Goal: Task Accomplishment & Management: Manage account settings

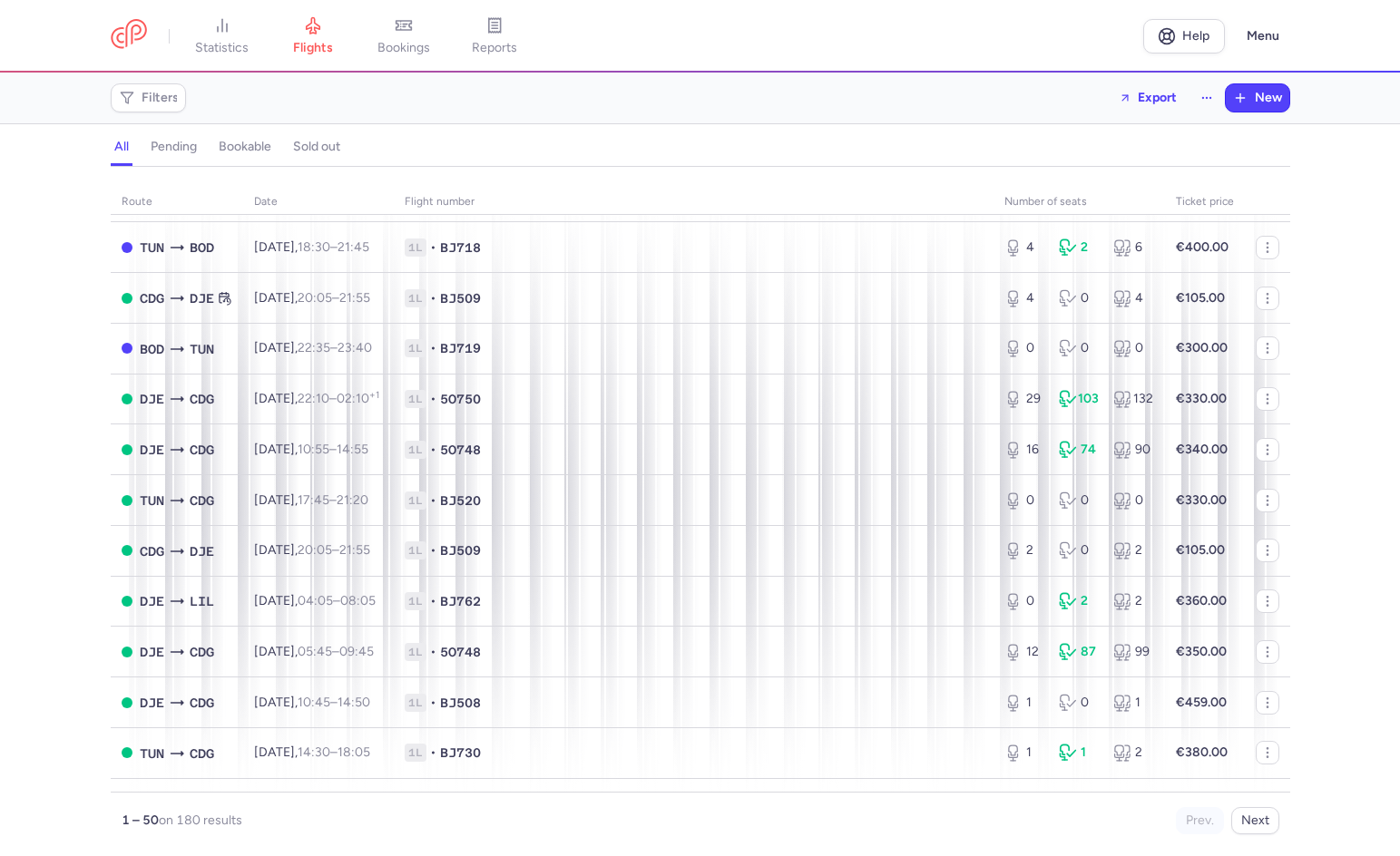
scroll to position [1980, 0]
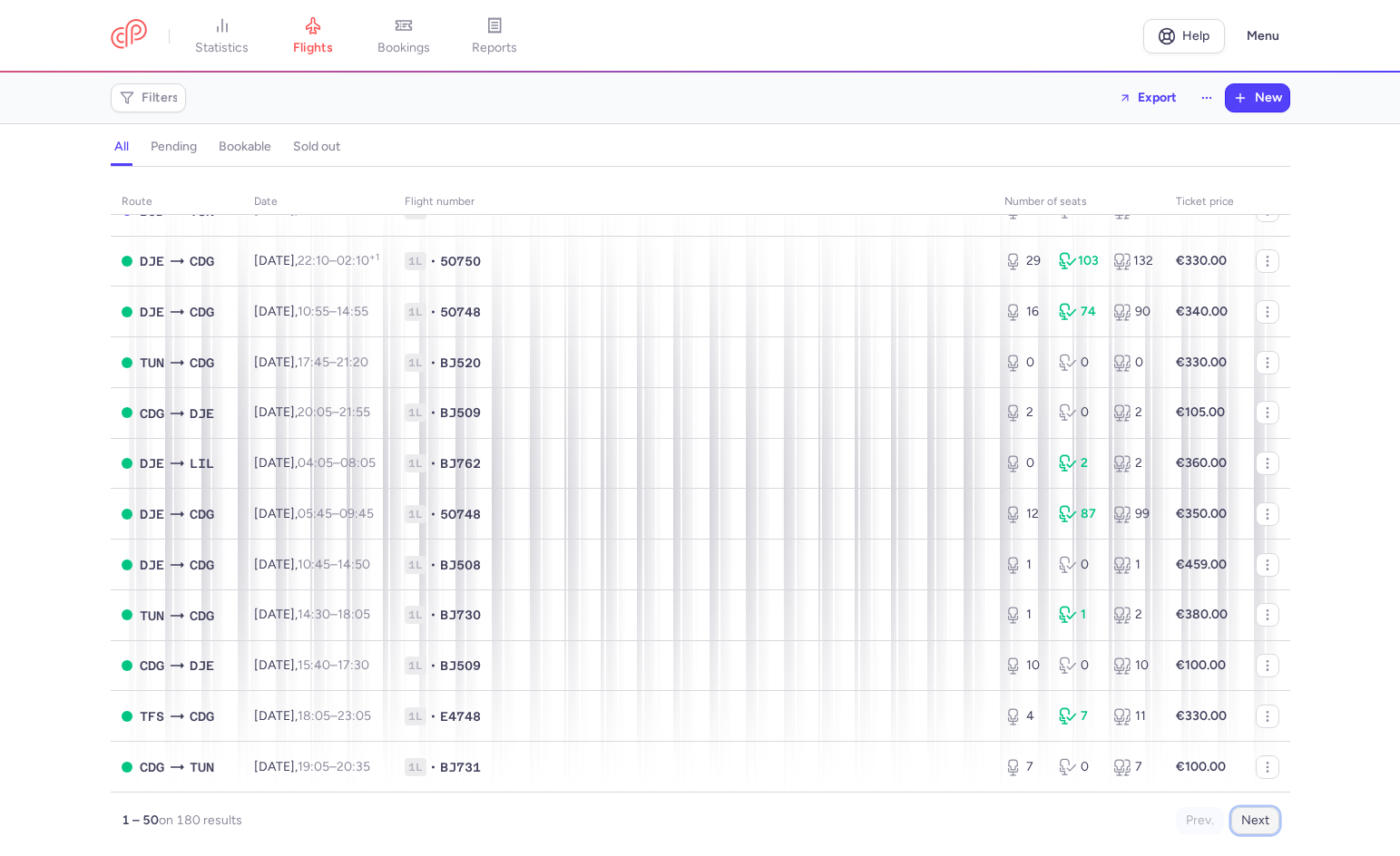
click at [1259, 833] on button "Next" at bounding box center [1254, 820] width 48 height 27
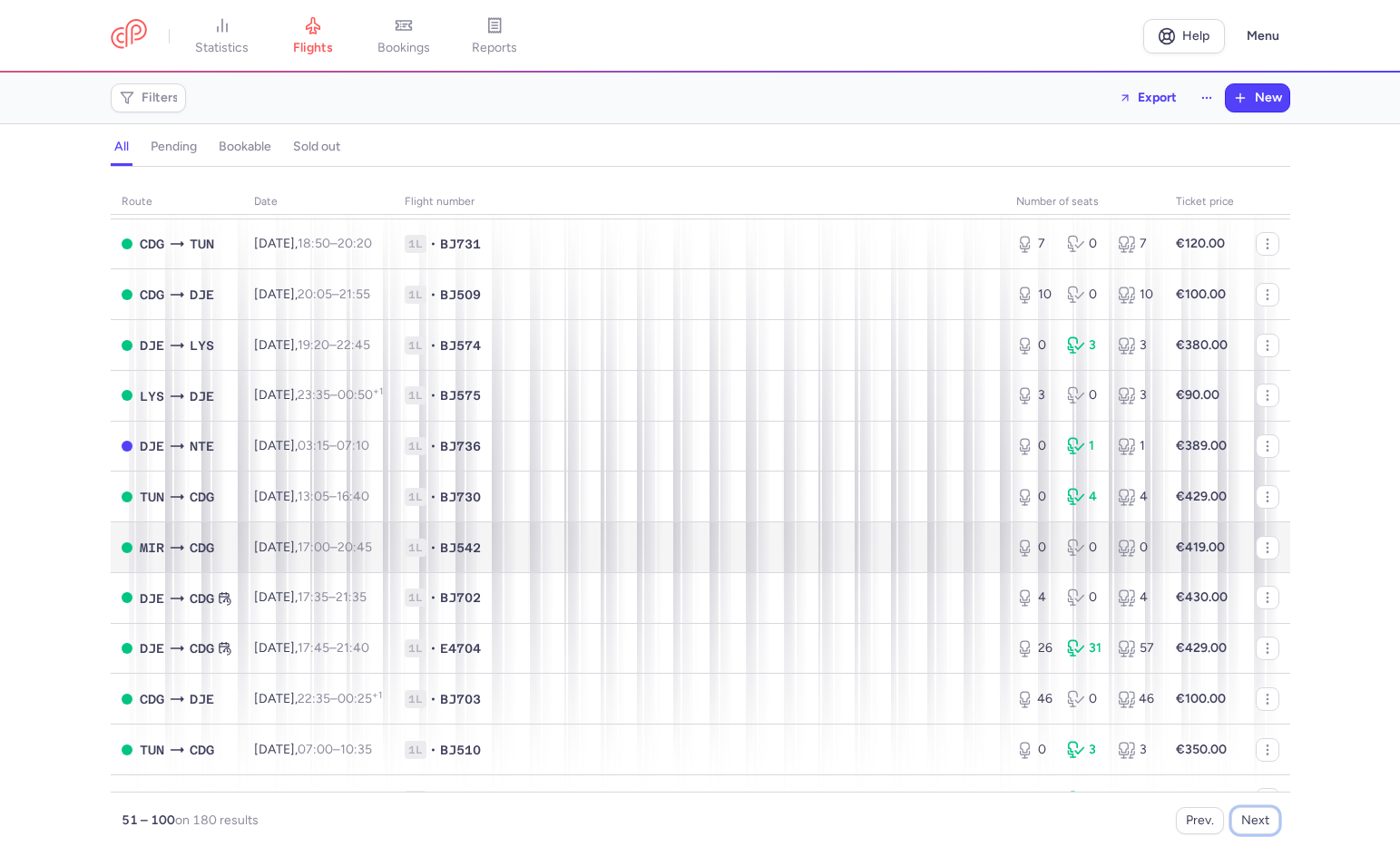
scroll to position [817, 0]
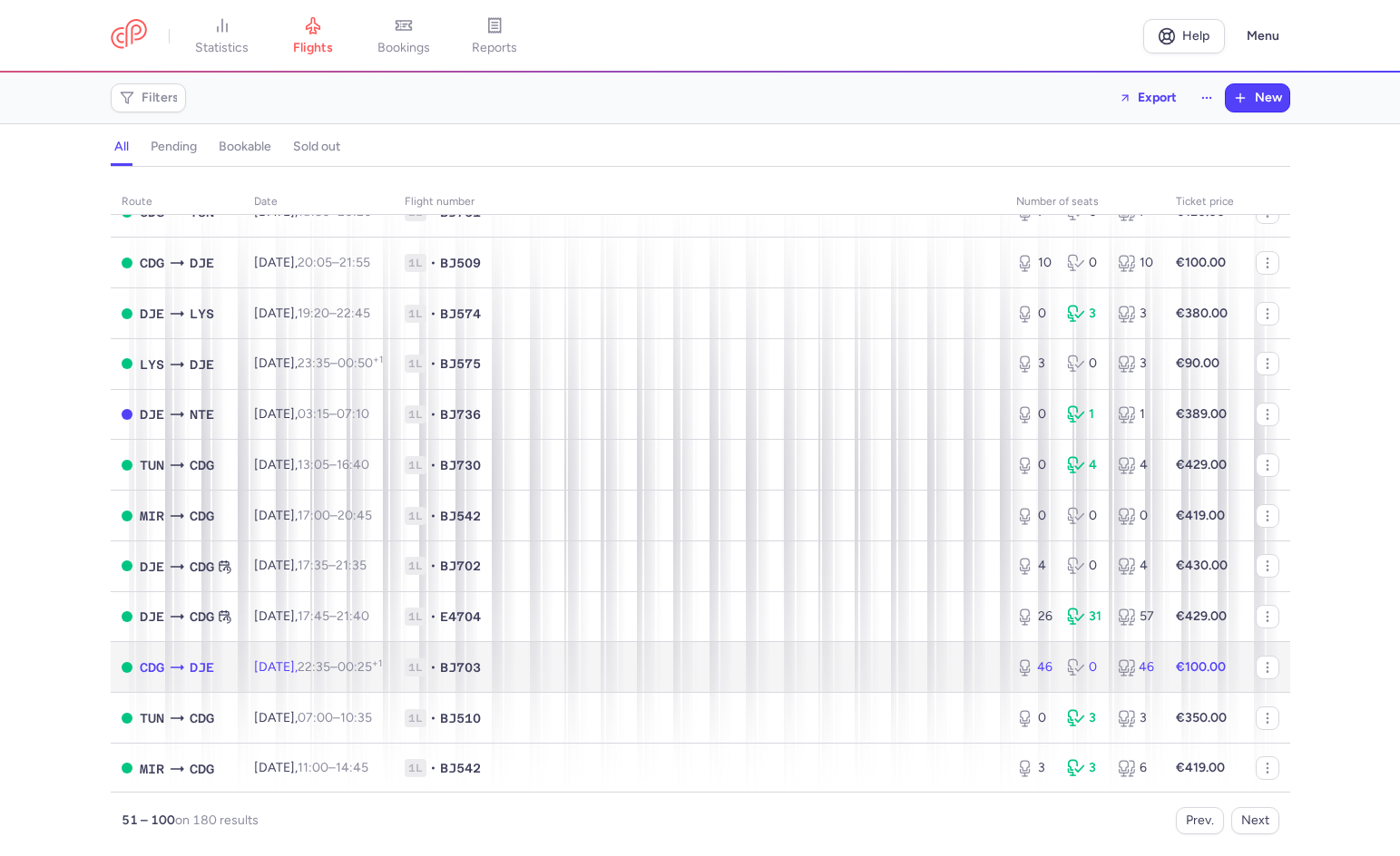
click at [790, 671] on span "1L • BJ703" at bounding box center [700, 666] width 590 height 18
select select "hours"
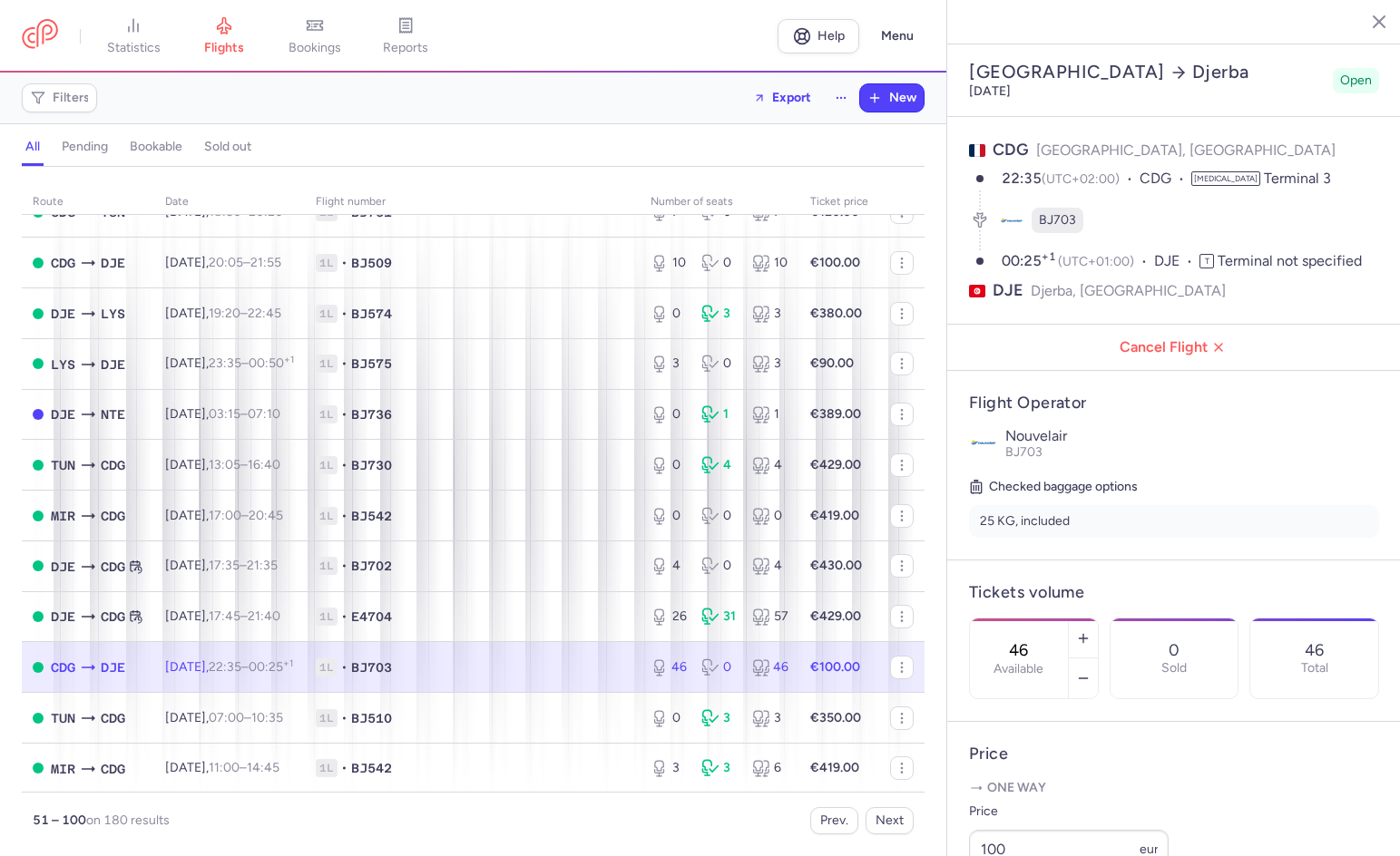
click at [1268, 699] on section "46 Available 0 Sold 46 Total" at bounding box center [1174, 658] width 410 height 82
click at [1098, 658] on button "button" at bounding box center [1083, 678] width 29 height 40
type input "45"
click at [1051, 808] on button "Save changes" at bounding box center [1029, 820] width 121 height 40
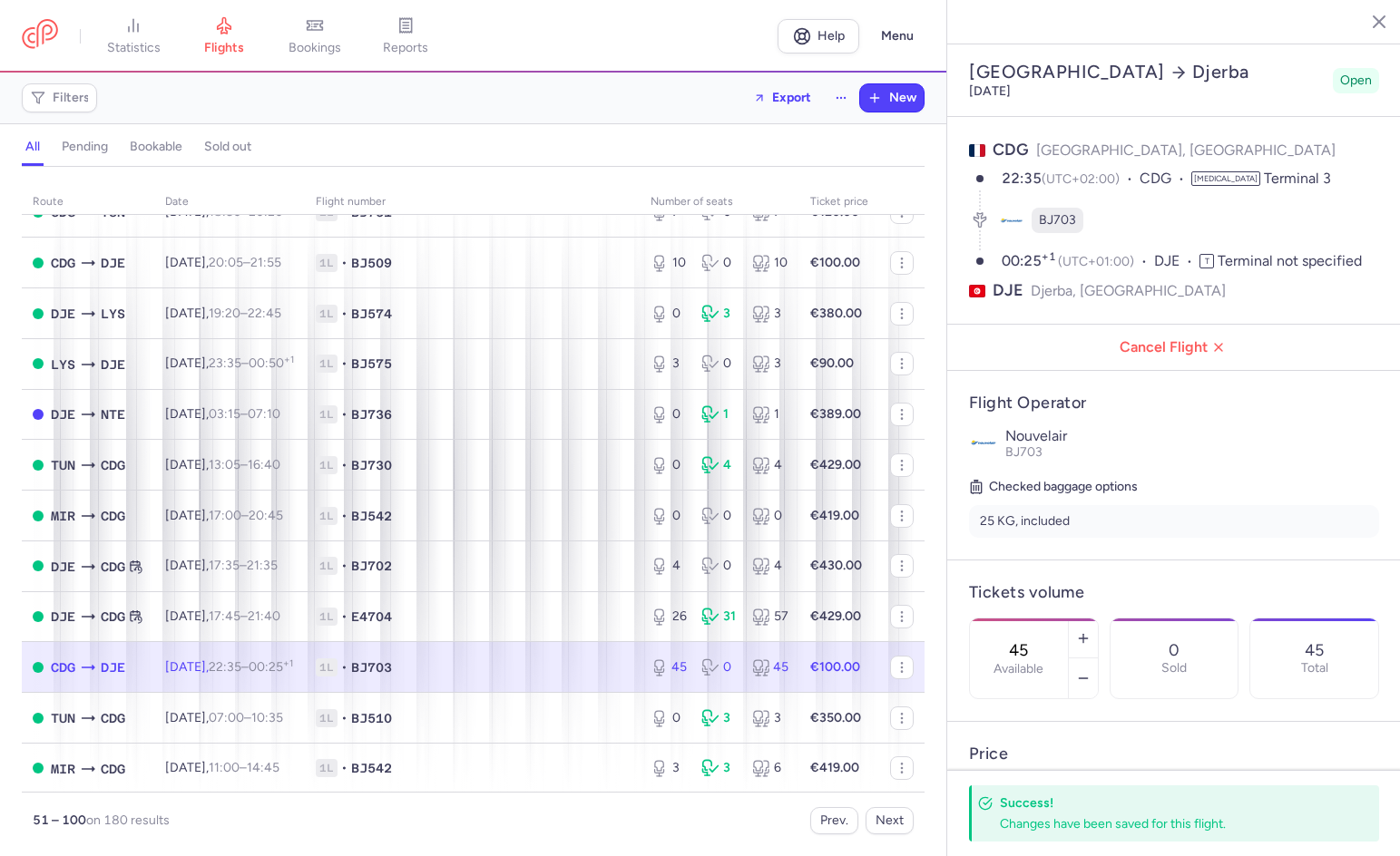
click at [1368, 14] on icon "button" at bounding box center [1364, 21] width 18 height 18
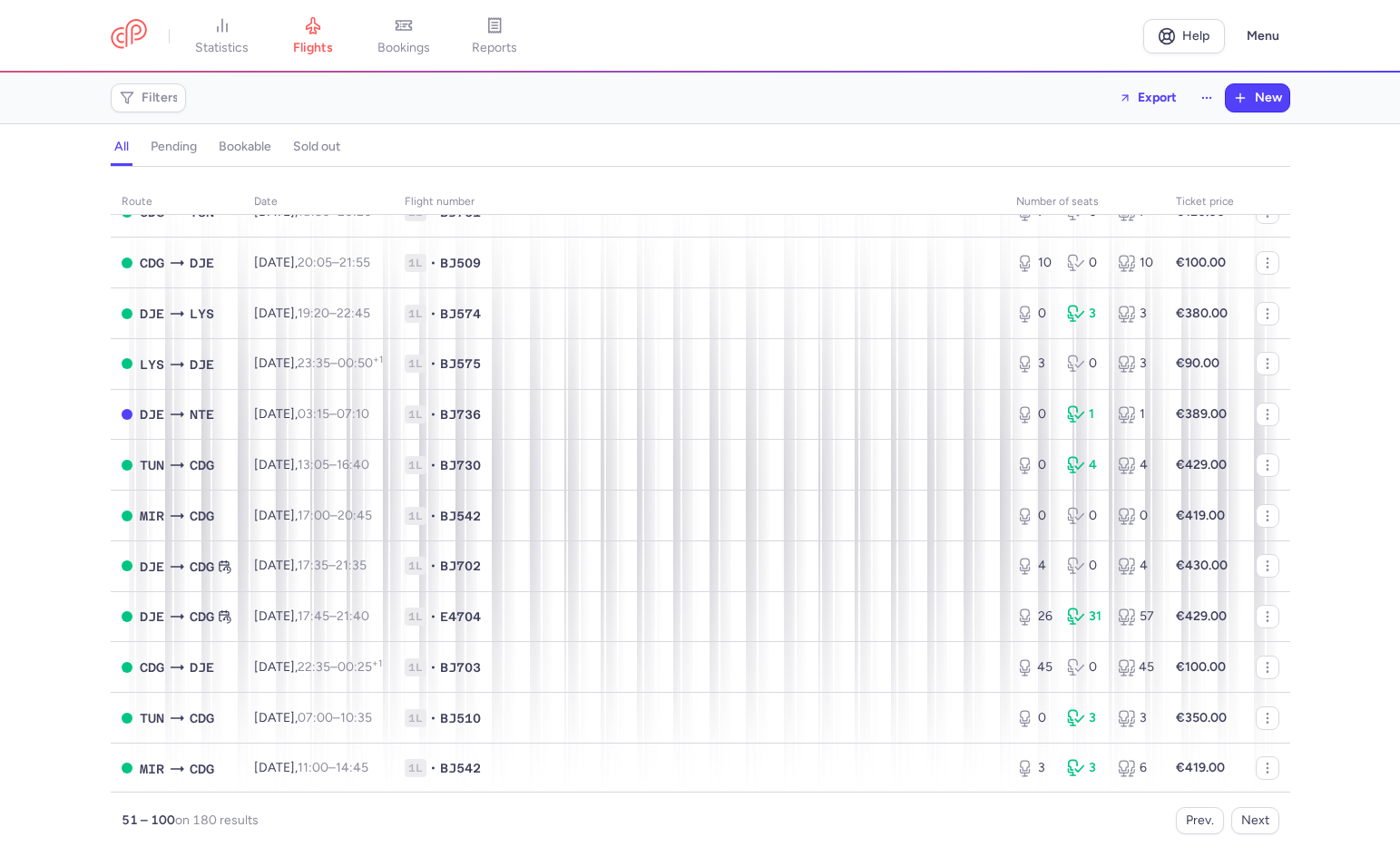
drag, startPoint x: 1365, startPoint y: 330, endPoint x: 1345, endPoint y: 338, distance: 21.5
click at [1365, 330] on div "route date Flight number number of seats Ticket price [DATE] TUN BOD [DATE] 06:…" at bounding box center [700, 516] width 1400 height 679
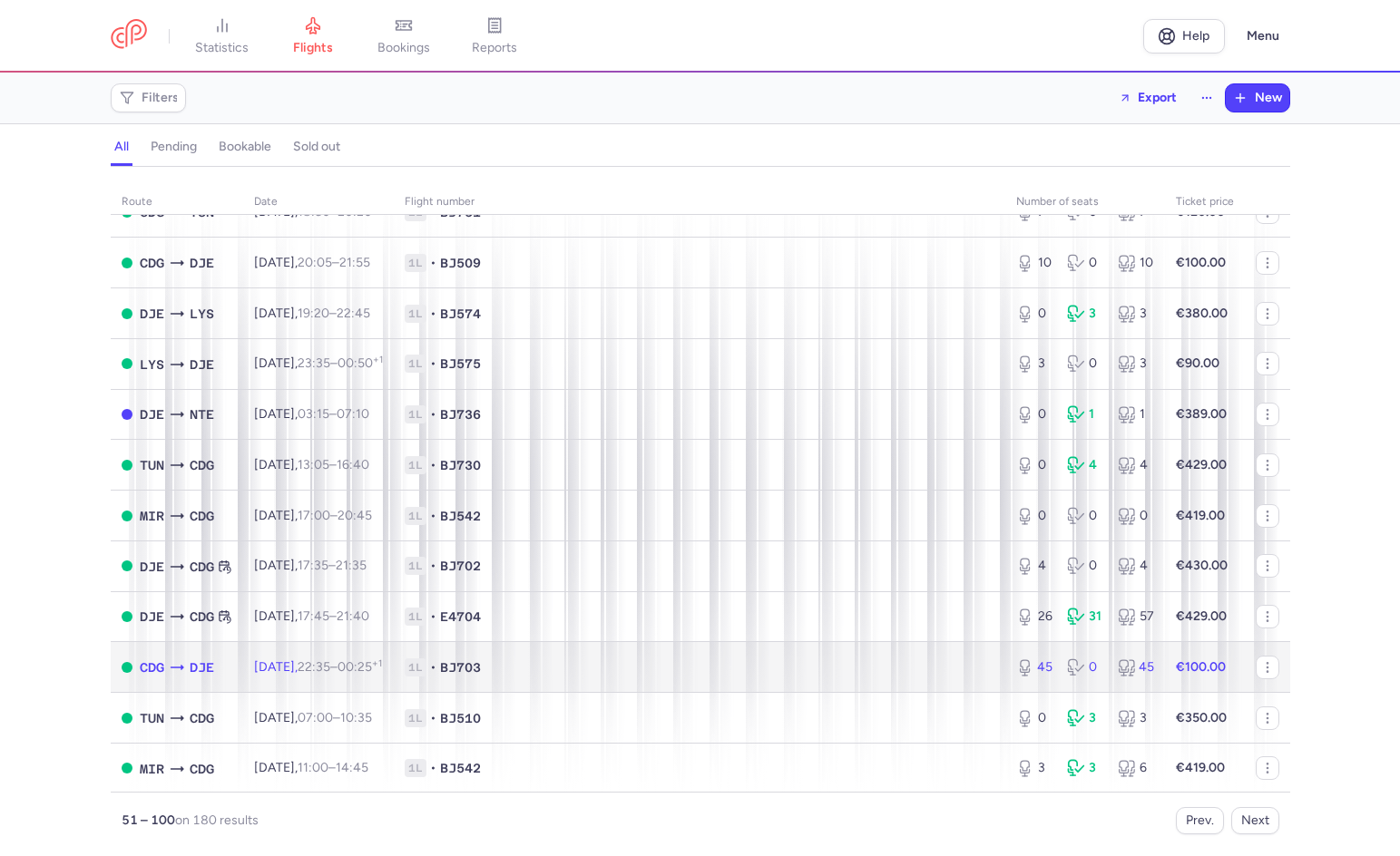
click at [840, 669] on span "1L • BJ703" at bounding box center [700, 666] width 590 height 18
select select "hours"
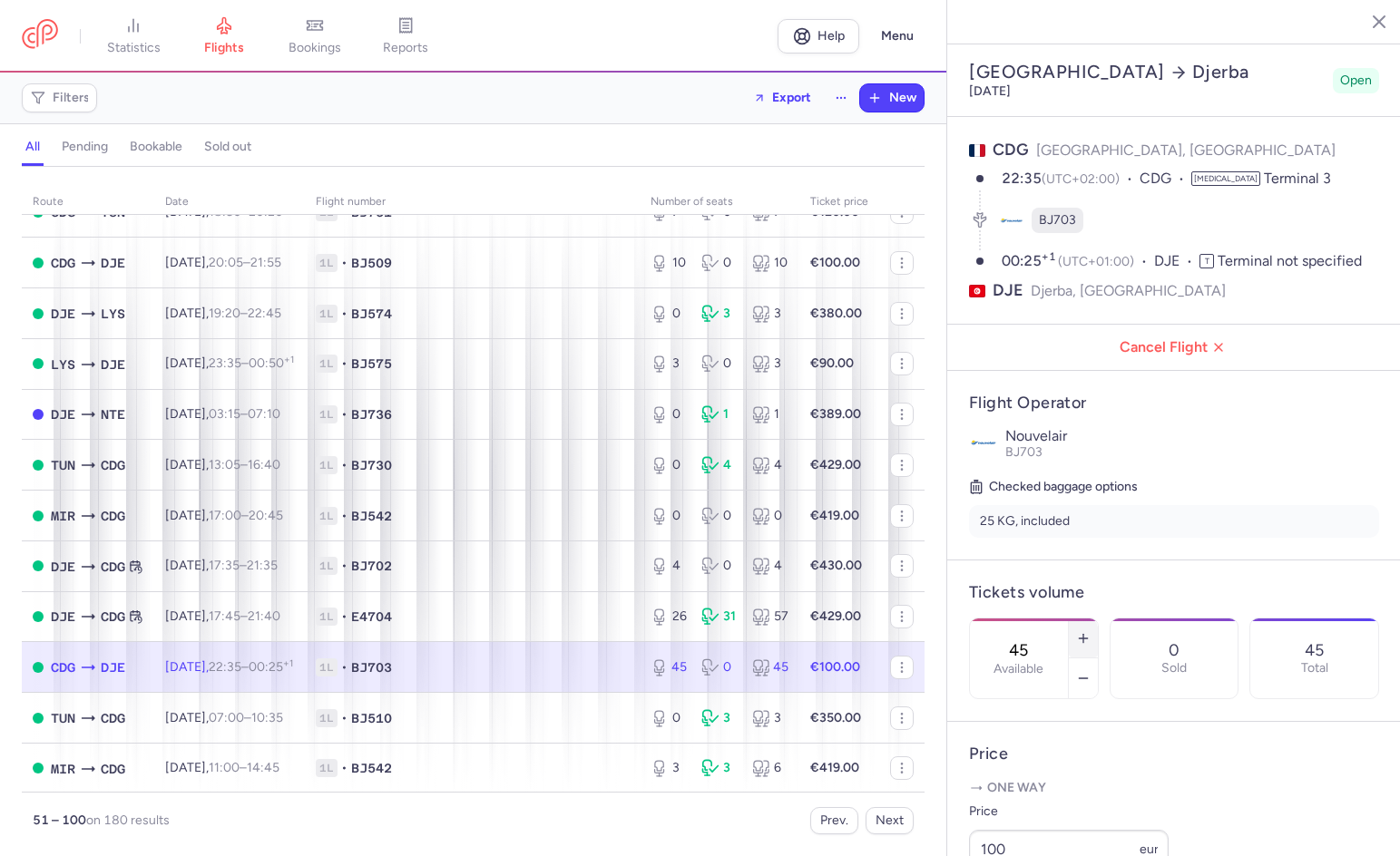
click at [1086, 638] on line "button" at bounding box center [1083, 638] width 8 height 0
type input "46"
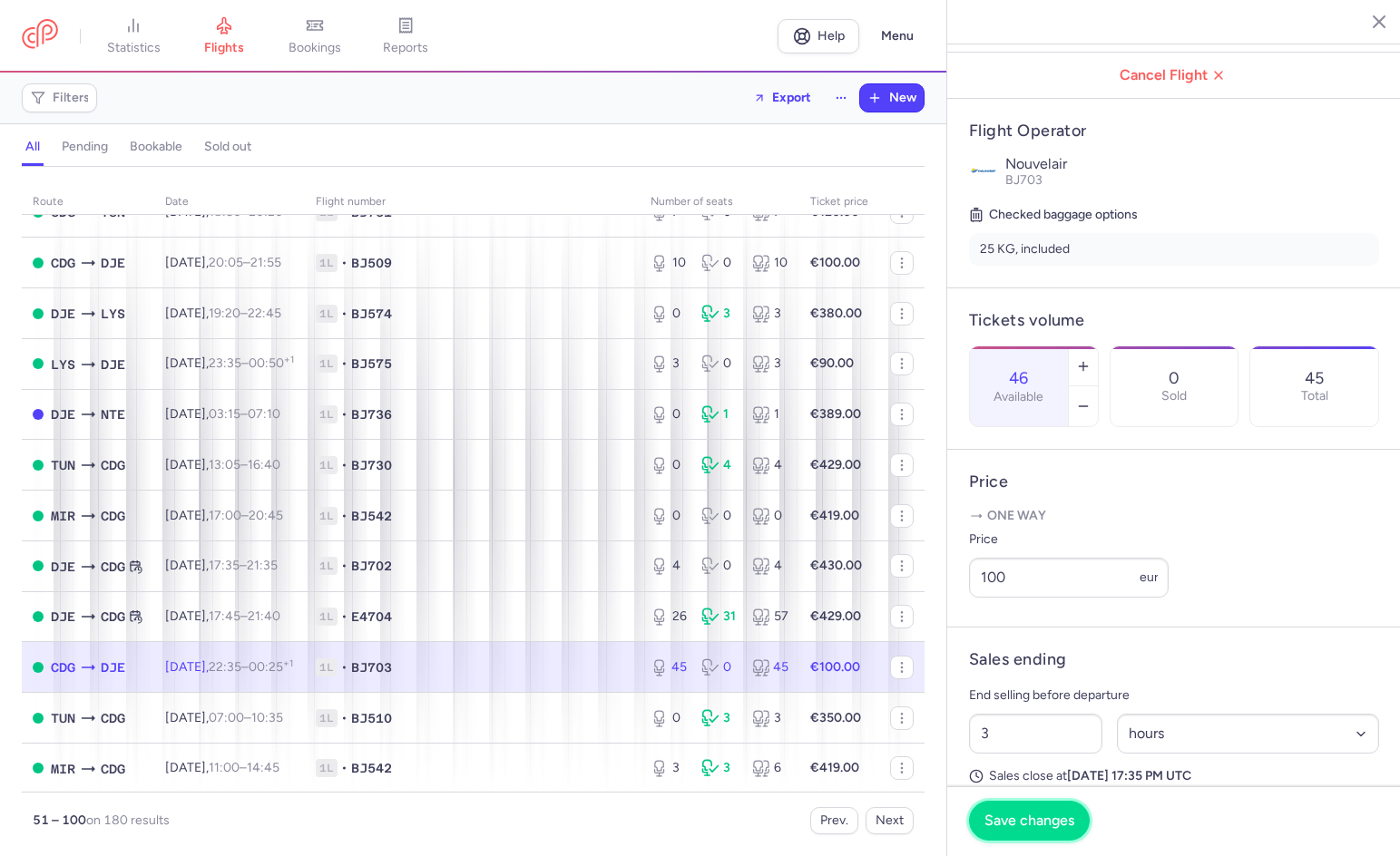
click at [1038, 813] on span "Save changes" at bounding box center [1029, 820] width 90 height 16
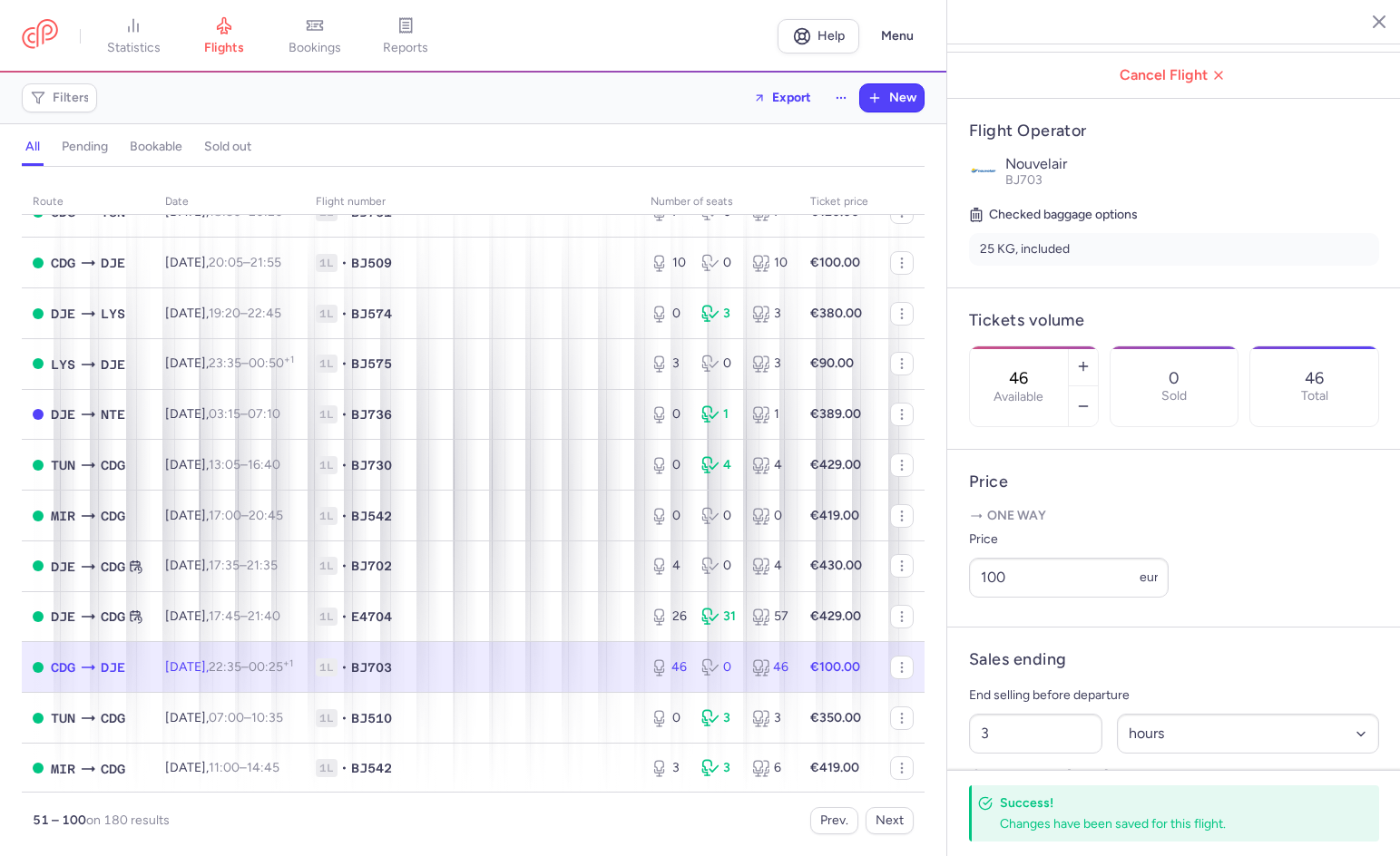
click at [1358, 26] on icon "button" at bounding box center [1364, 21] width 18 height 18
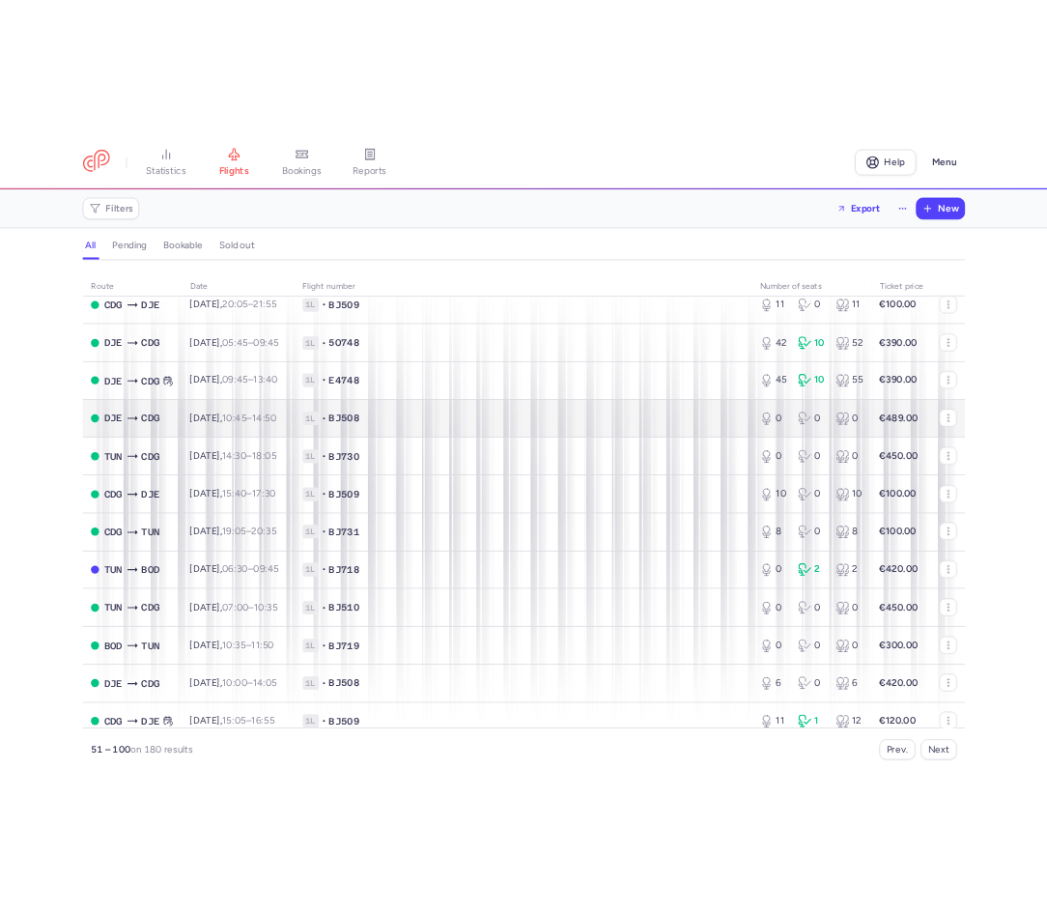
scroll to position [2029, 0]
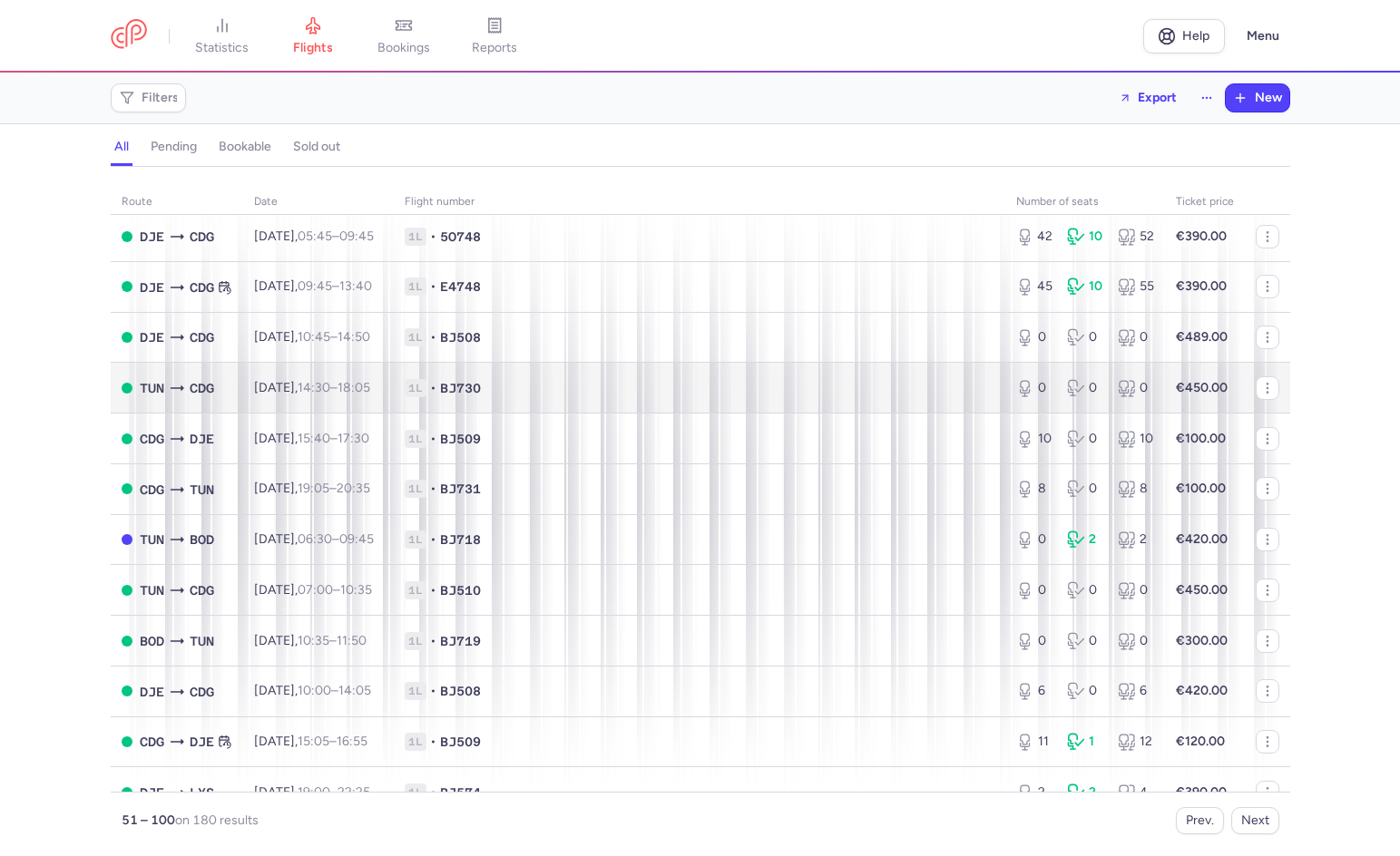
drag, startPoint x: 1356, startPoint y: 384, endPoint x: 1179, endPoint y: 405, distance: 178.2
click at [1356, 384] on div "route date Flight number number of seats Ticket price [DATE] TUN BOD [DATE] 06:…" at bounding box center [700, 516] width 1400 height 679
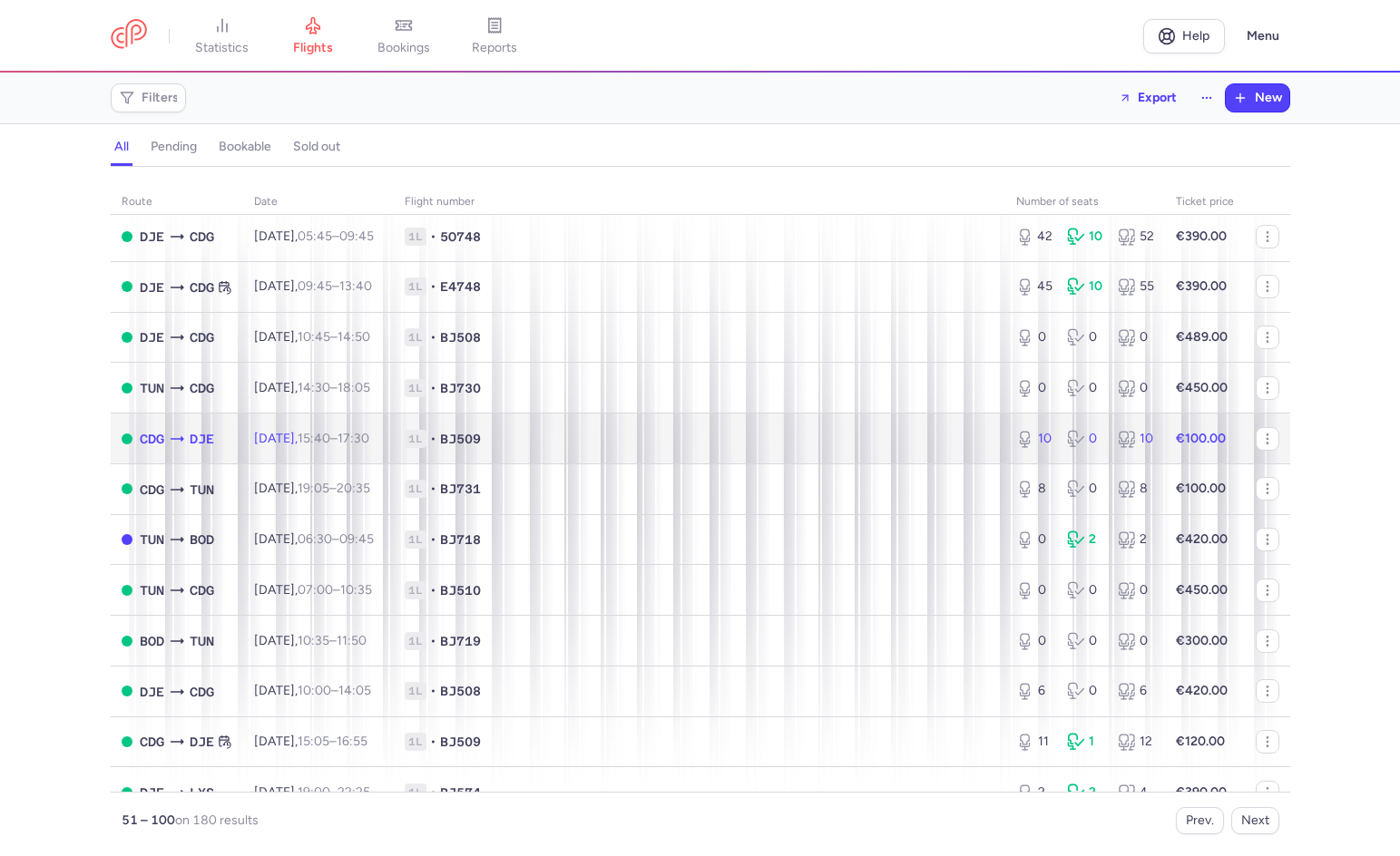
click at [839, 434] on span "1L • BJ509" at bounding box center [700, 438] width 590 height 18
select select "days"
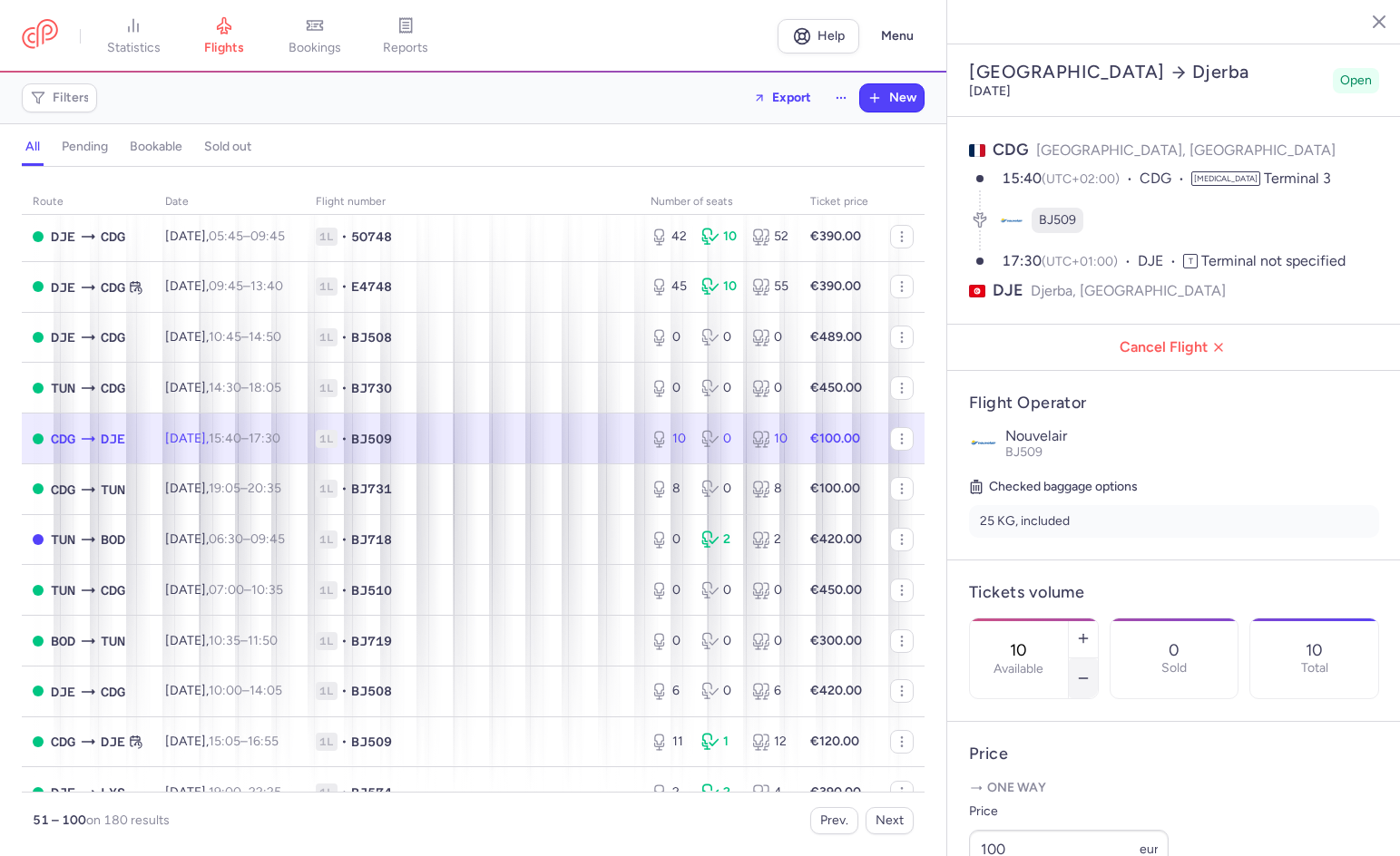
click at [1090, 671] on icon "button" at bounding box center [1083, 678] width 14 height 14
type input "9"
click at [1069, 820] on span "Save changes" at bounding box center [1029, 820] width 90 height 16
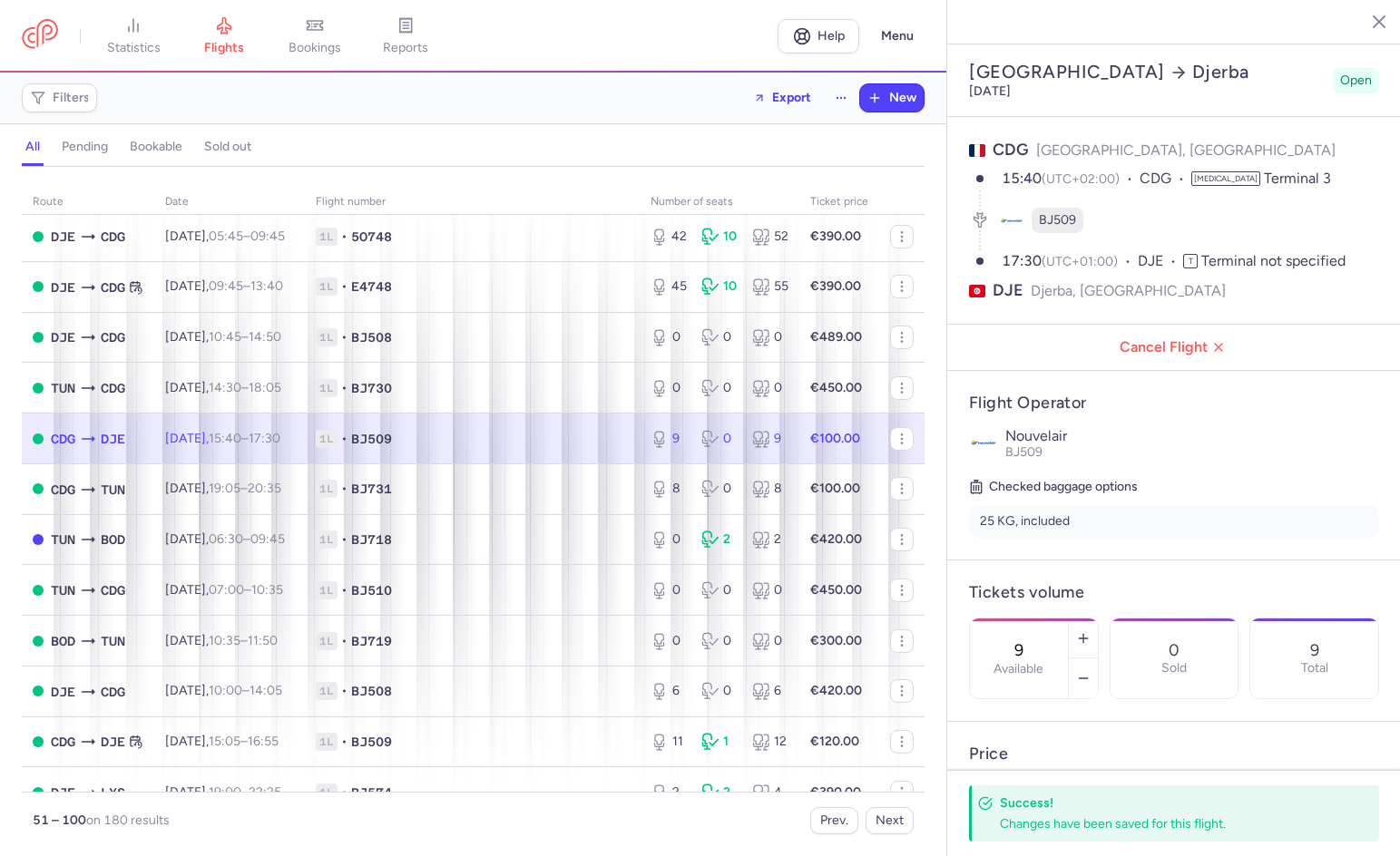
click at [1373, 20] on icon "button" at bounding box center [1364, 21] width 18 height 18
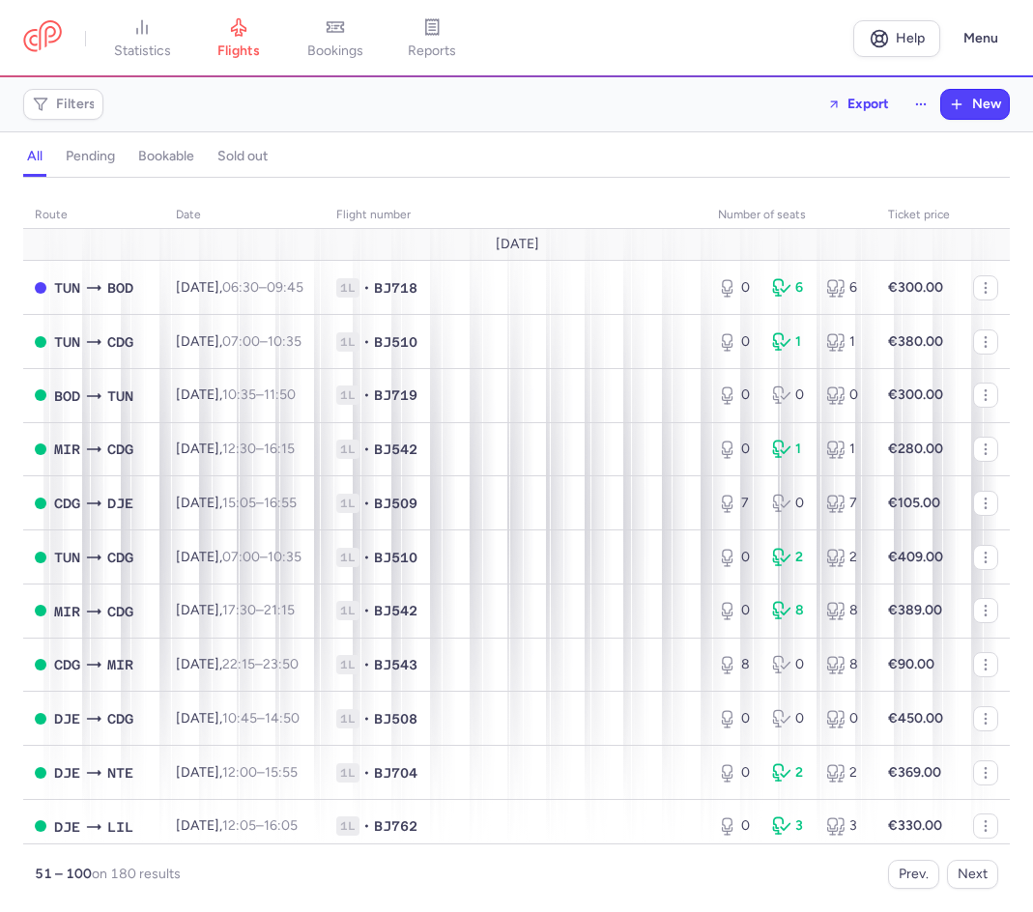
click at [527, 118] on div "Filters Export New" at bounding box center [516, 104] width 1002 height 46
